Goal: Information Seeking & Learning: Learn about a topic

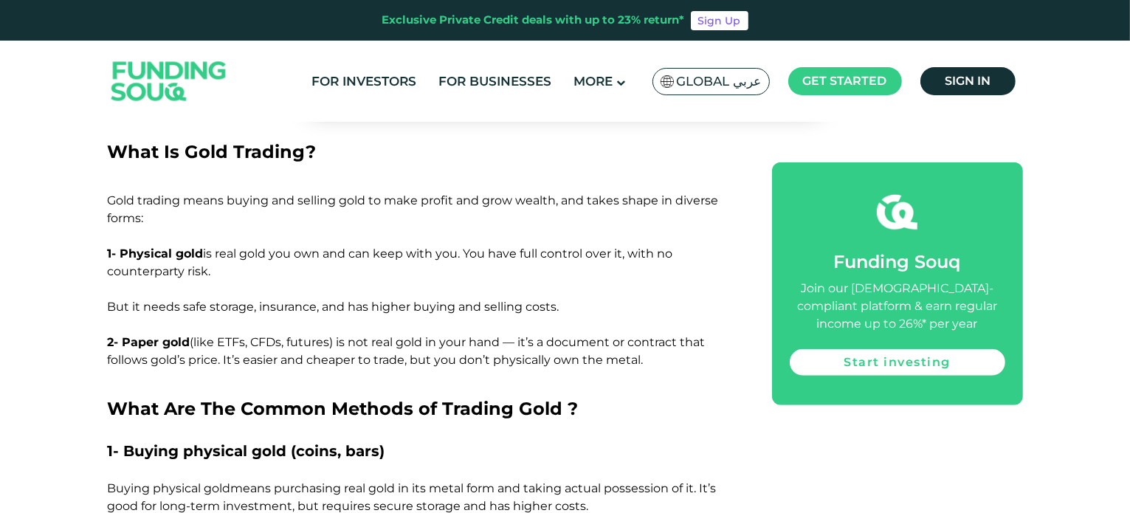
scroll to position [1178, 0]
click at [405, 334] on p "2- Paper gold (like ETFs, CFDs, futures) is not real gold in your hand — it’s a…" at bounding box center [423, 351] width 631 height 35
click at [466, 335] on span "(like ETFs, CFDs, futures) is not real gold in your hand — it’s a document or c…" at bounding box center [407, 351] width 598 height 32
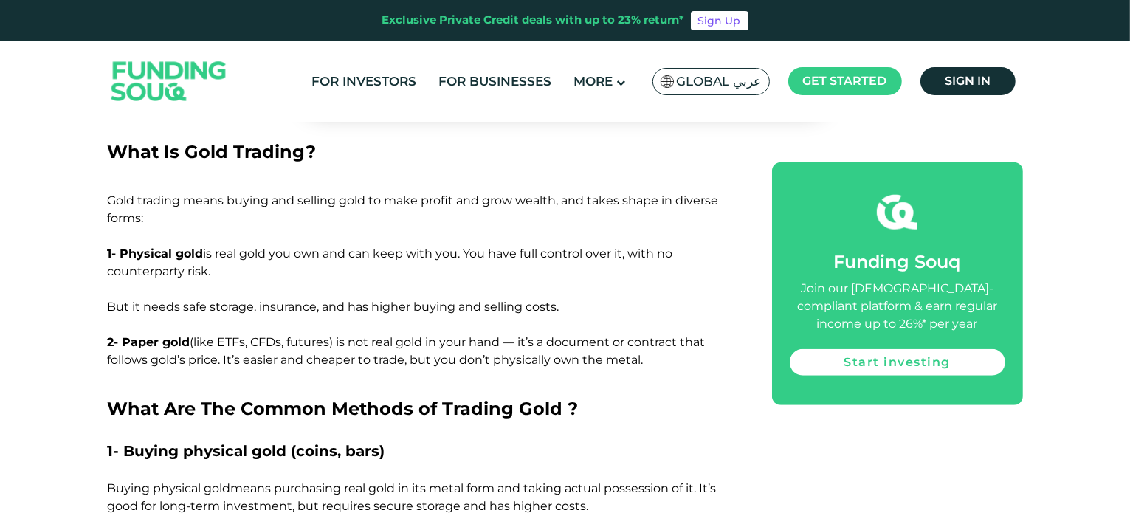
click at [514, 335] on span "(like ETFs, CFDs, futures) is not real gold in your hand — it’s a document or c…" at bounding box center [407, 351] width 598 height 32
click at [614, 335] on span "(like ETFs, CFDs, futures) is not real gold in your hand — it’s a document or c…" at bounding box center [407, 351] width 598 height 32
click at [201, 369] on h2 "What Are The Common Methods of Trading Gold ?" at bounding box center [423, 395] width 631 height 53
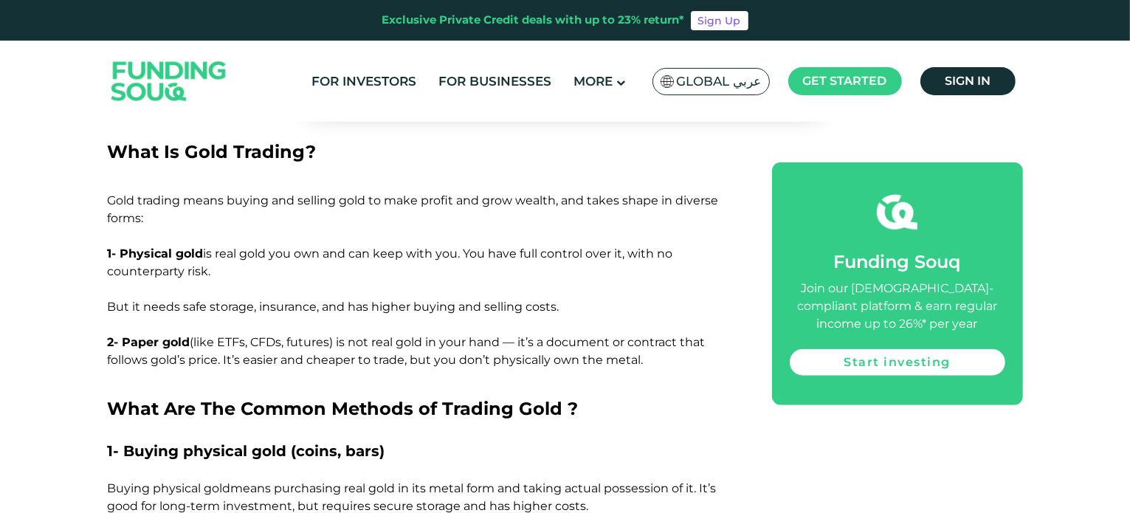
click at [201, 369] on h2 "What Are The Common Methods of Trading Gold ?" at bounding box center [423, 395] width 631 height 53
click at [293, 335] on span "(like ETFs, CFDs, futures) is not real gold in your hand — it’s a document or c…" at bounding box center [407, 351] width 598 height 32
drag, startPoint x: 293, startPoint y: 297, endPoint x: 467, endPoint y: 295, distance: 173.5
click at [467, 335] on span "(like ETFs, CFDs, futures) is not real gold in your hand — it’s a document or c…" at bounding box center [407, 351] width 598 height 32
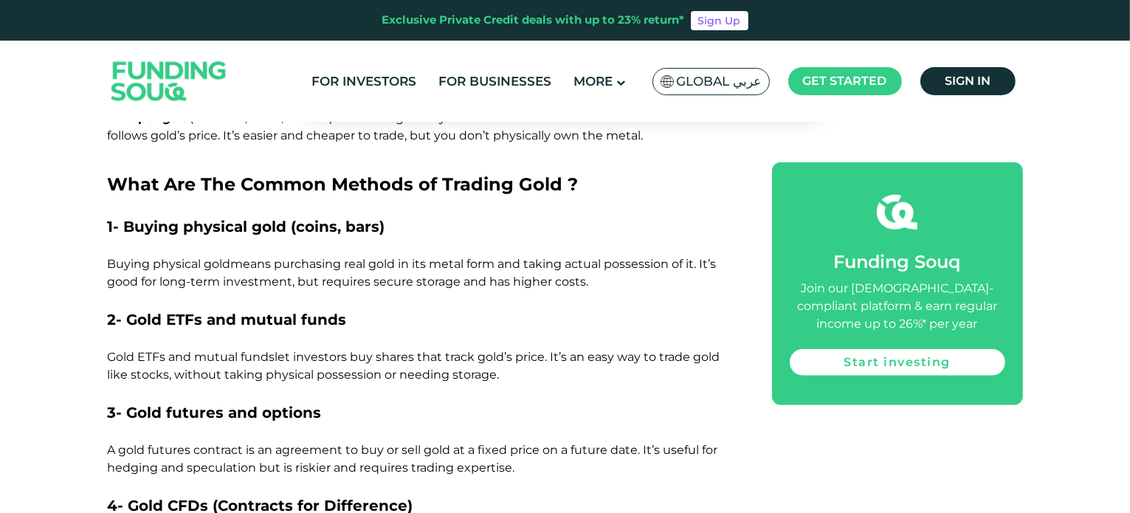
scroll to position [1372, 0]
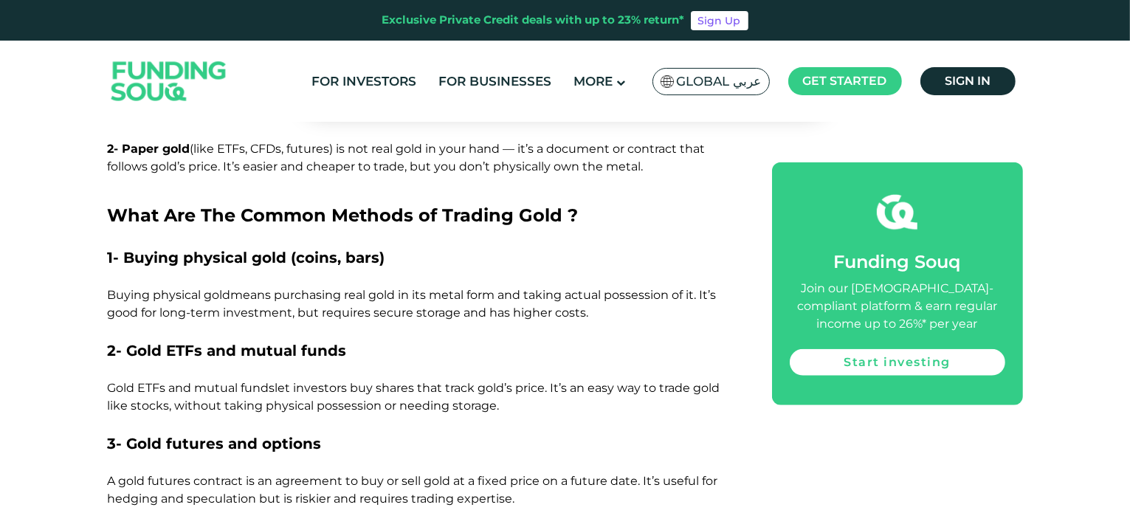
click at [402, 322] on p at bounding box center [423, 331] width 631 height 18
click at [376, 381] on span "let investors buy shares that track gold’s price. It’s an easy way to trade gol…" at bounding box center [414, 397] width 613 height 32
click at [479, 379] on p "Gold ETFs and mutual funds let investors buy shares that track gold’s price. It…" at bounding box center [423, 396] width 631 height 35
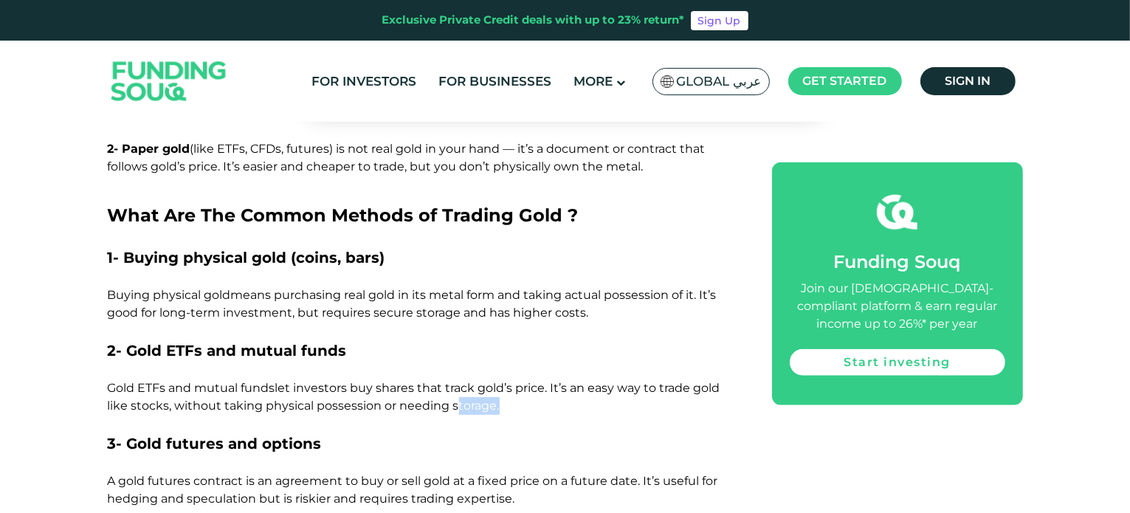
click at [479, 379] on p "Gold ETFs and mutual funds let investors buy shares that track gold’s price. It…" at bounding box center [423, 396] width 631 height 35
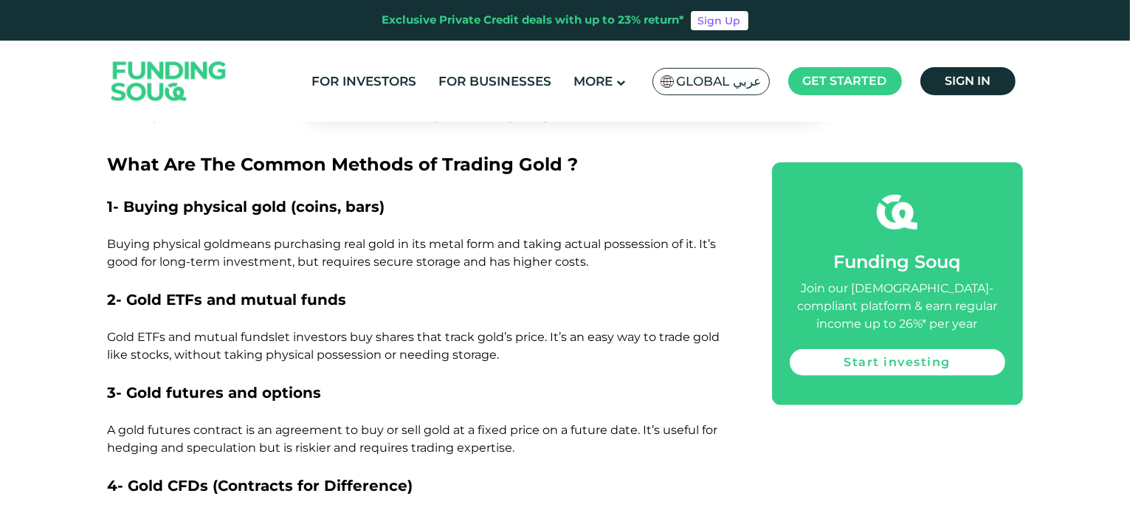
click at [552, 330] on span "let investors buy shares that track gold’s price. It’s an easy way to trade gol…" at bounding box center [414, 346] width 613 height 32
click at [334, 330] on span "let investors buy shares that track gold’s price. It’s an easy way to trade gol…" at bounding box center [414, 346] width 613 height 32
click at [392, 330] on span "let investors buy shares that track gold’s price. It’s an easy way to trade gol…" at bounding box center [414, 346] width 613 height 32
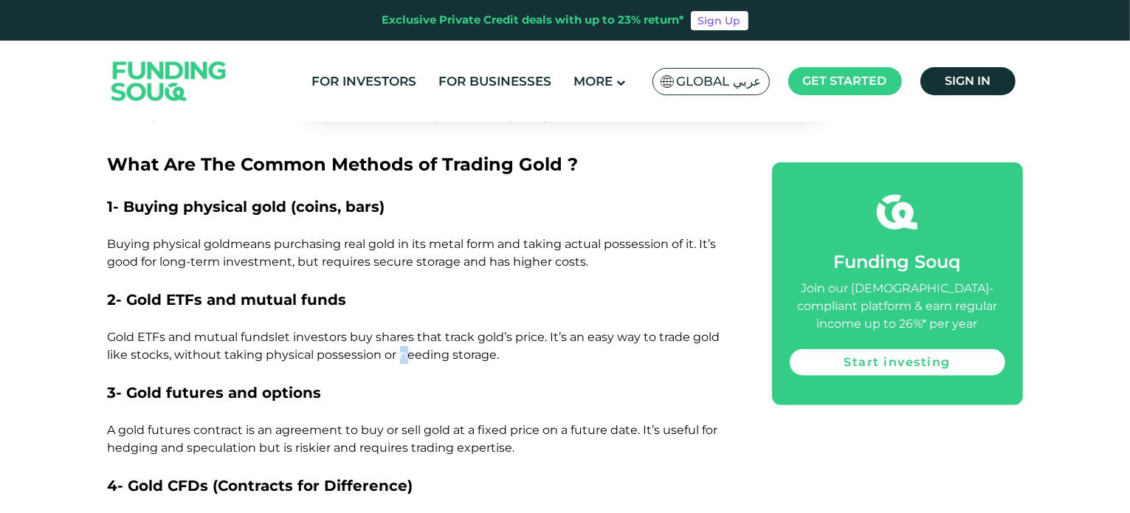
click at [392, 330] on span "let investors buy shares that track gold’s price. It’s an easy way to trade gol…" at bounding box center [414, 346] width 613 height 32
click at [452, 364] on p at bounding box center [423, 373] width 631 height 18
